Goal: Find specific page/section: Find specific page/section

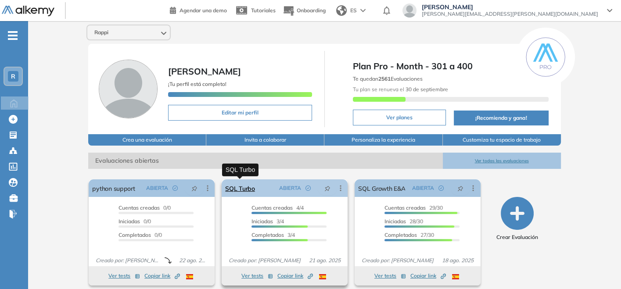
click at [246, 187] on link "SQL Turbo" at bounding box center [240, 189] width 30 height 18
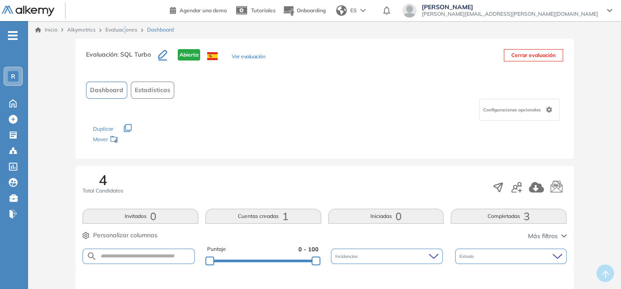
click at [126, 25] on div "Inicio Alkymetrics Evaluaciones Dashboard" at bounding box center [324, 30] width 593 height 18
click at [124, 29] on link "Evaluaciones" at bounding box center [121, 29] width 32 height 7
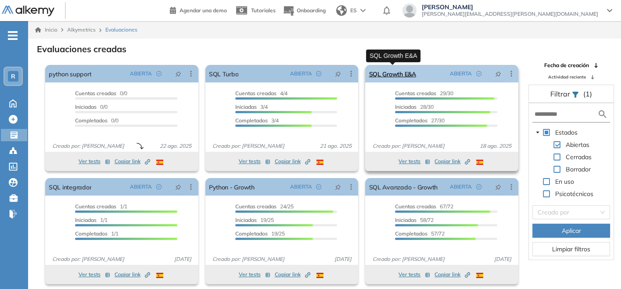
click at [398, 77] on link "SQL Growth E&A" at bounding box center [392, 74] width 47 height 18
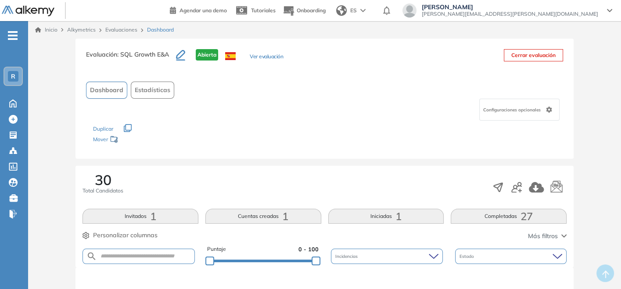
click at [121, 29] on link "Evaluaciones" at bounding box center [121, 29] width 32 height 7
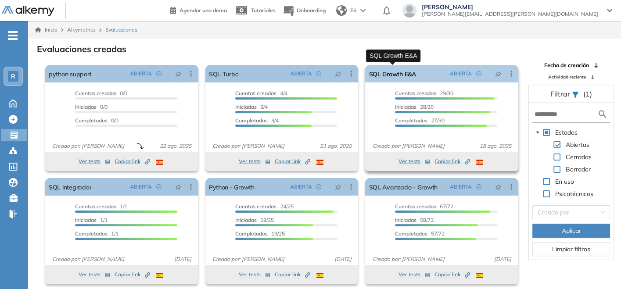
click at [408, 69] on link "SQL Growth E&A" at bounding box center [392, 74] width 47 height 18
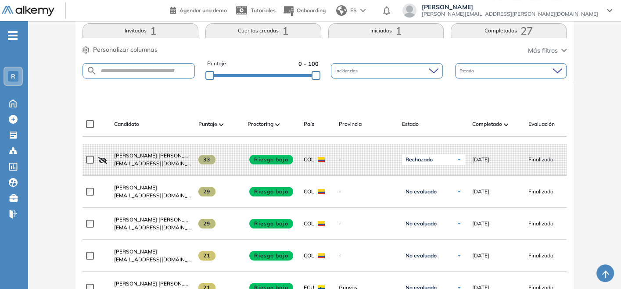
scroll to position [195, 0]
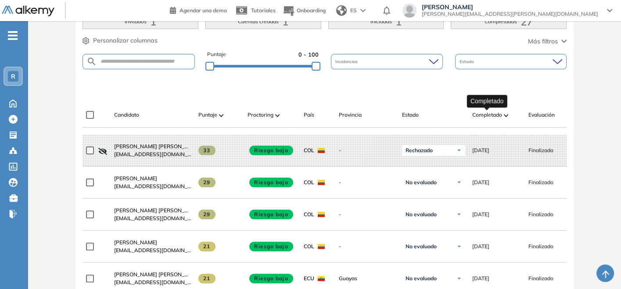
click at [493, 115] on span "Completado" at bounding box center [487, 115] width 30 height 8
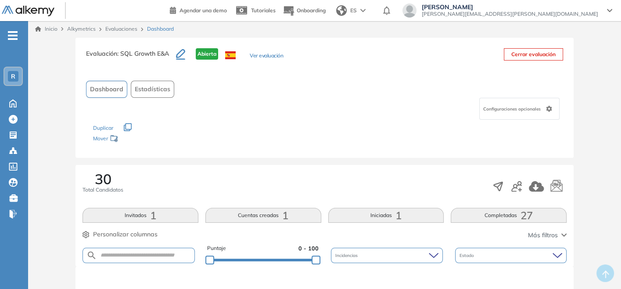
scroll to position [0, 0]
click at [132, 28] on link "Evaluaciones" at bounding box center [121, 29] width 32 height 7
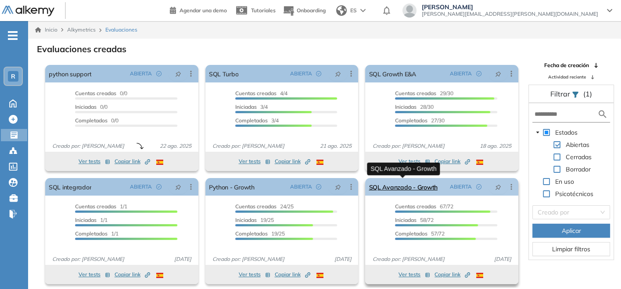
click at [377, 186] on link "SQL Avanzado - Growth" at bounding box center [403, 187] width 68 height 18
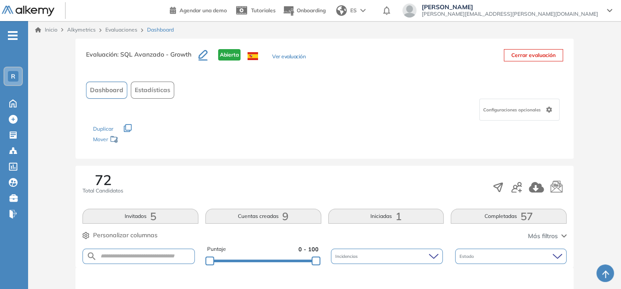
scroll to position [195, 0]
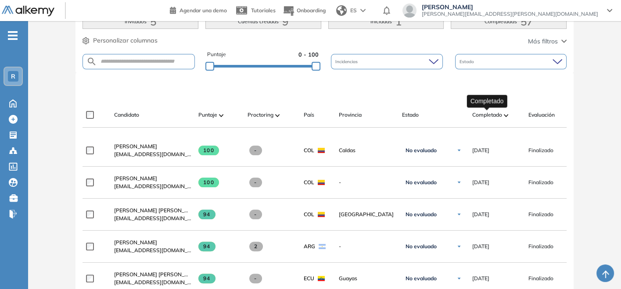
click at [499, 111] on span "Completado" at bounding box center [487, 115] width 30 height 8
